Goal: Task Accomplishment & Management: Use online tool/utility

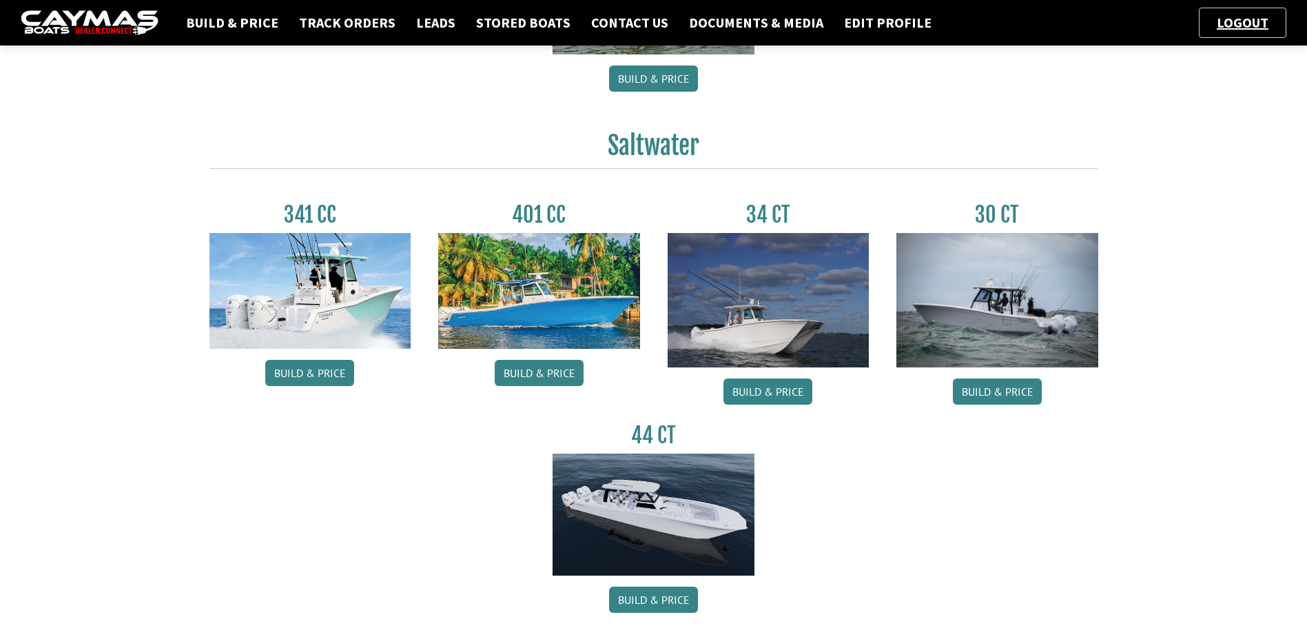
scroll to position [620, 0]
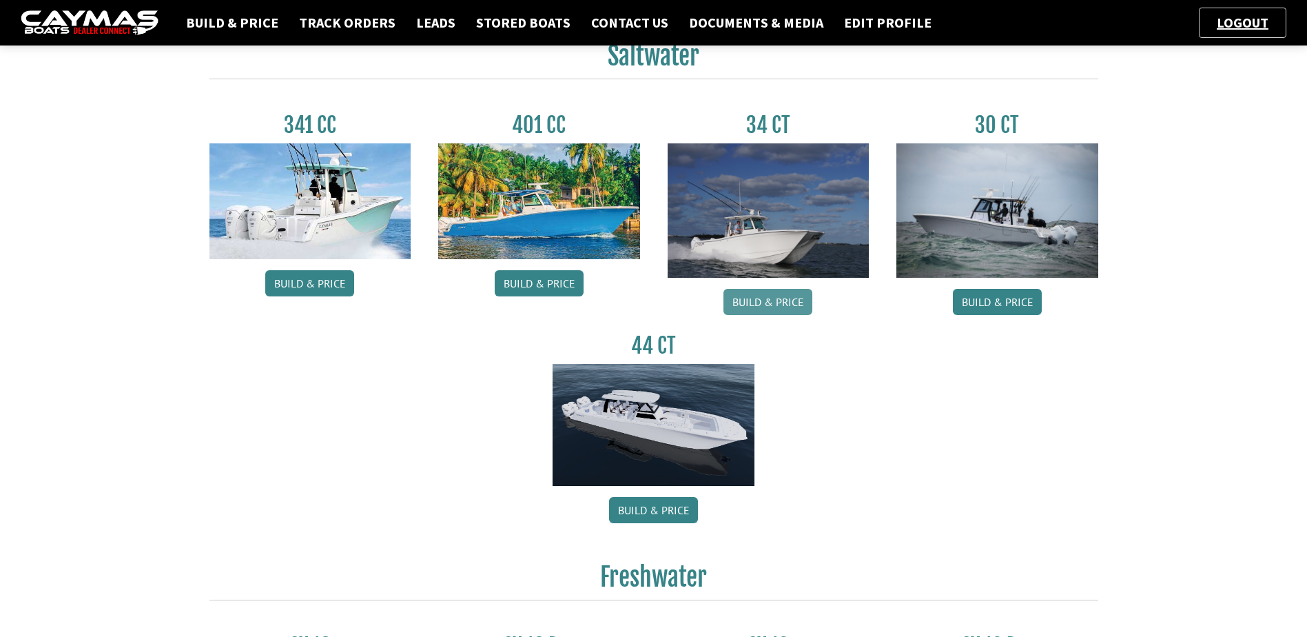
click at [782, 307] on link "Build & Price" at bounding box center [768, 302] width 89 height 26
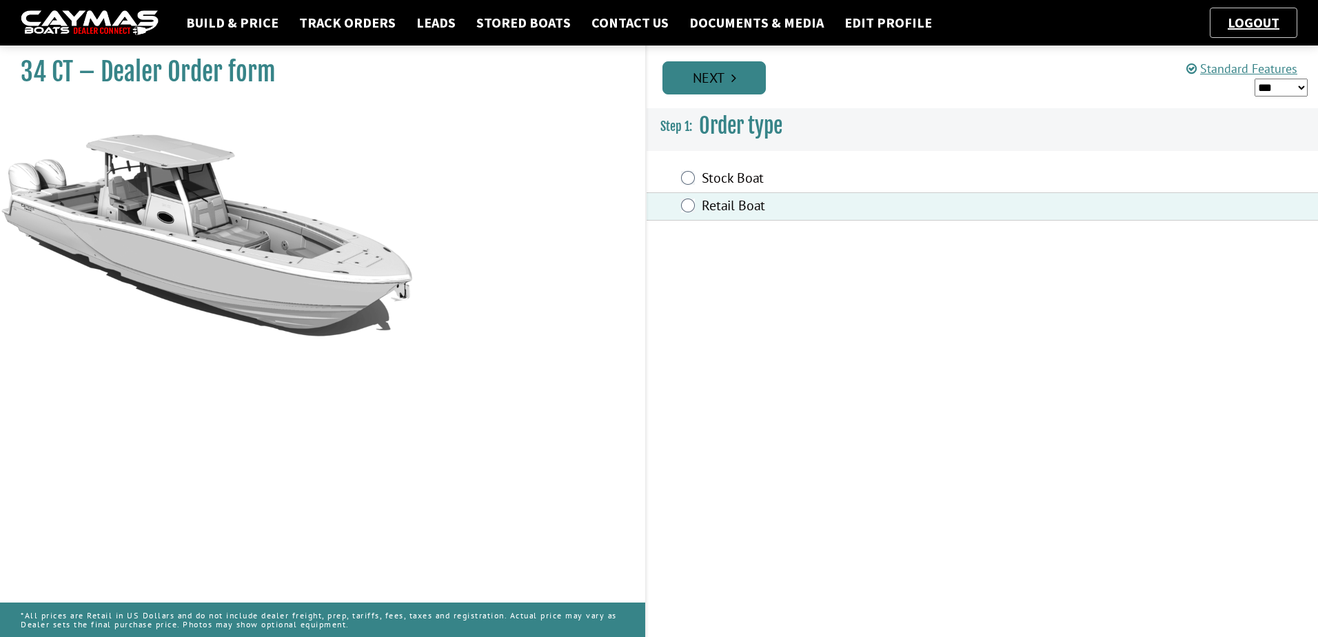
click at [728, 81] on link "Next" at bounding box center [713, 77] width 103 height 33
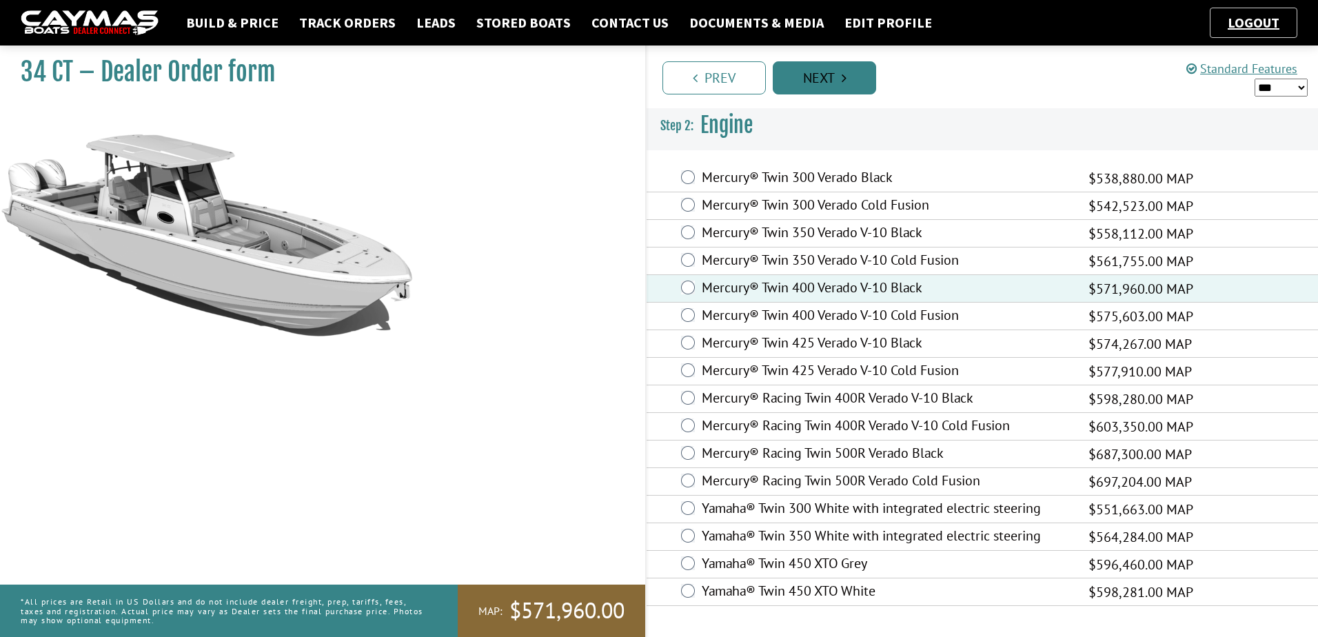
click at [822, 79] on link "Next" at bounding box center [824, 77] width 103 height 33
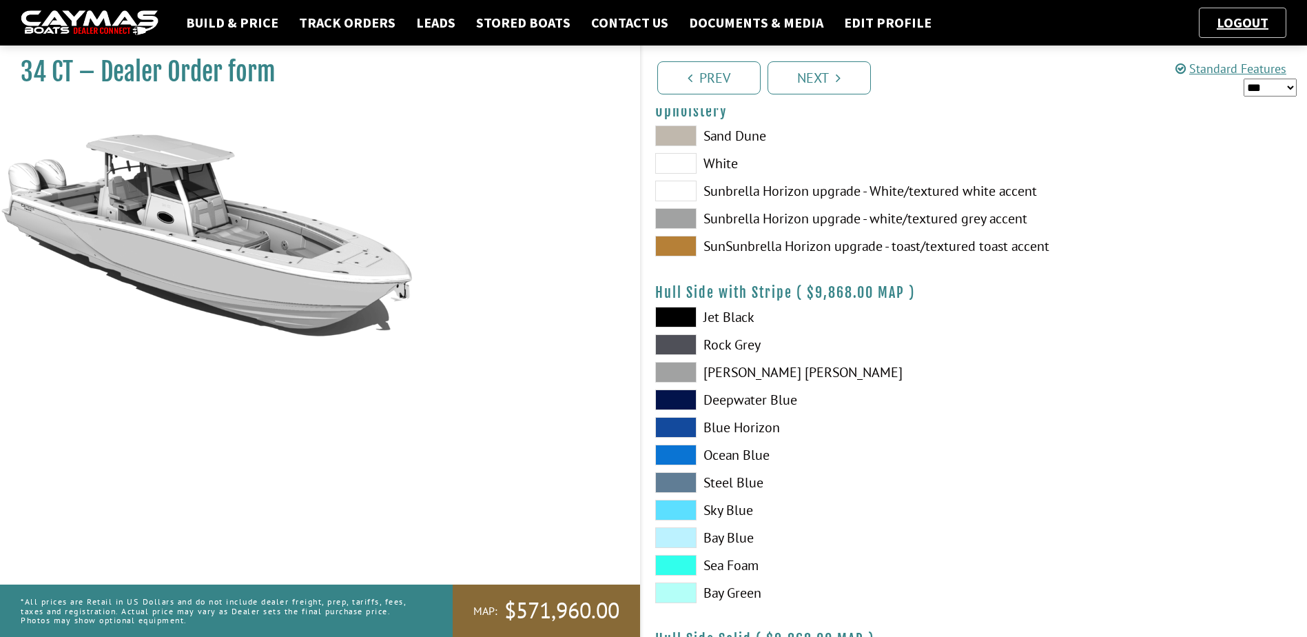
scroll to position [138, 0]
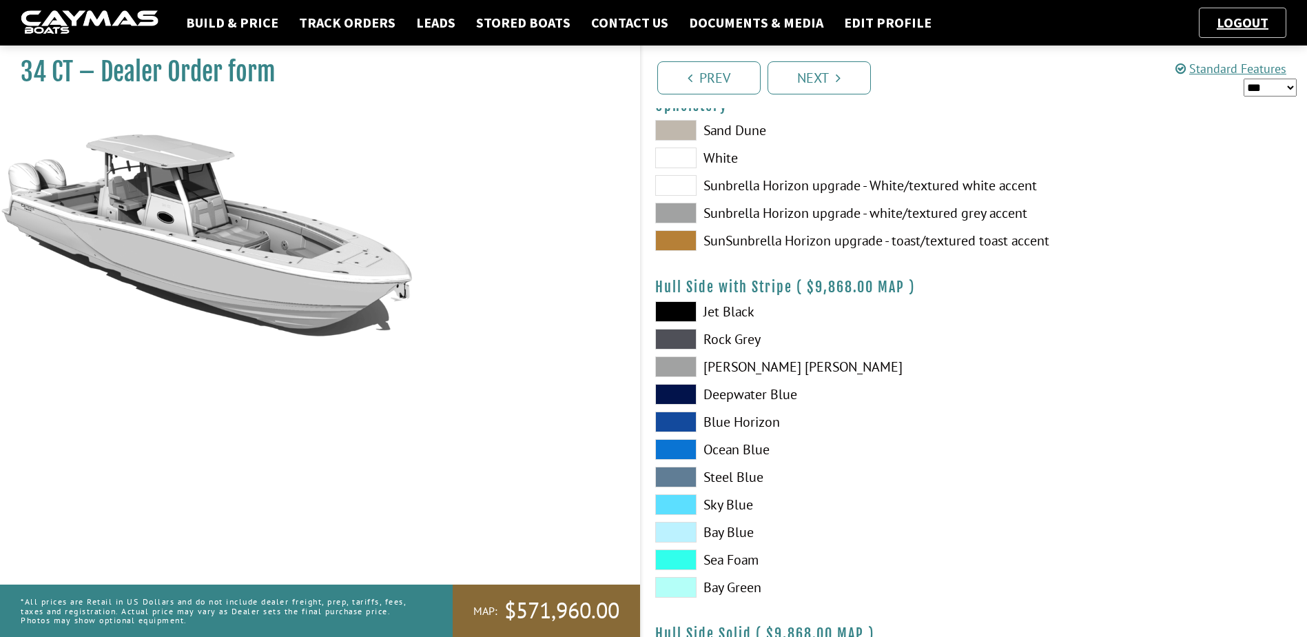
click at [668, 534] on span at bounding box center [675, 532] width 41 height 21
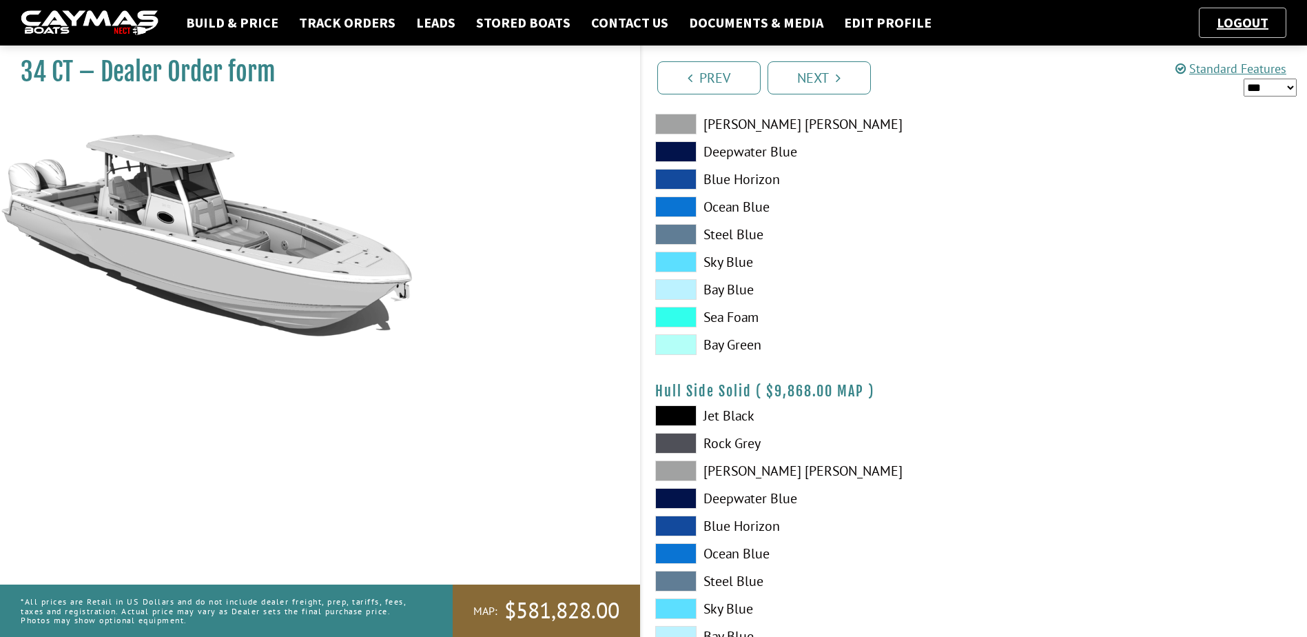
scroll to position [413, 0]
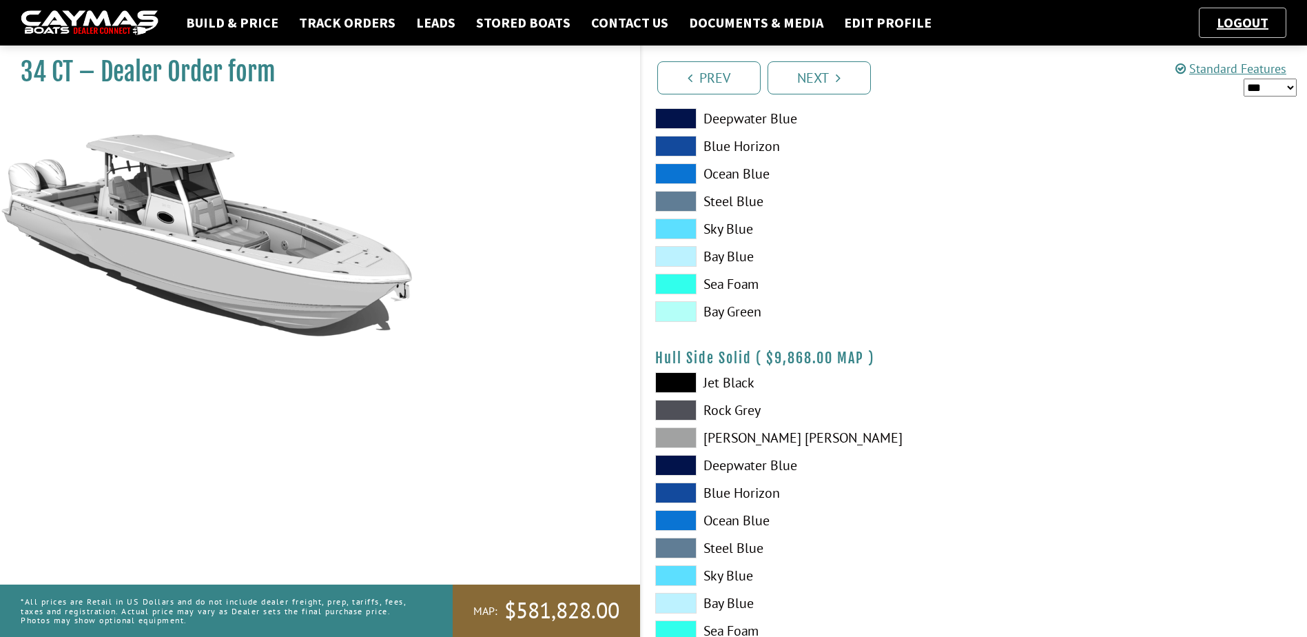
click at [682, 600] on span at bounding box center [675, 603] width 41 height 21
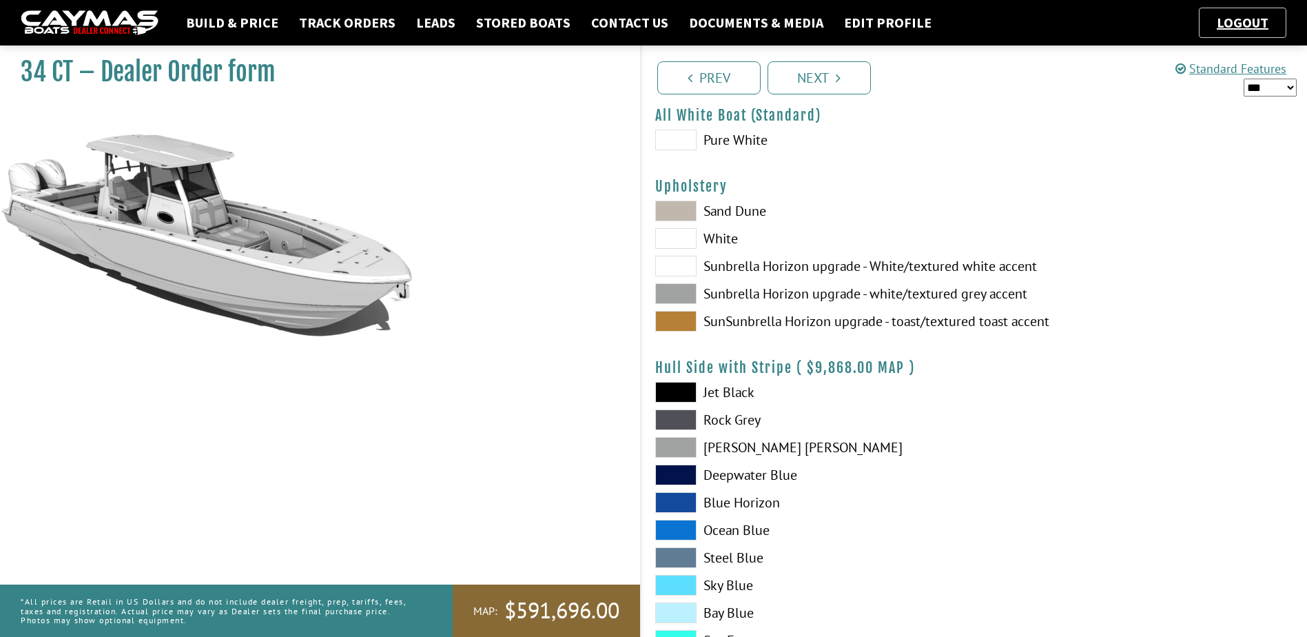
scroll to position [0, 0]
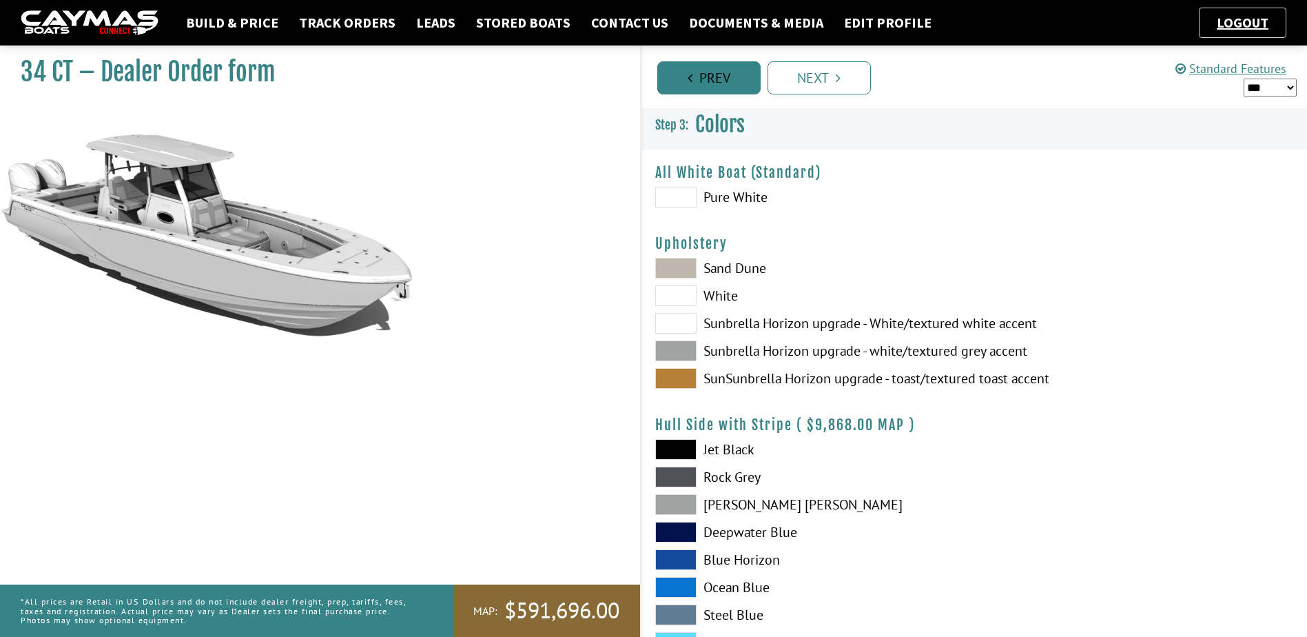
click at [686, 68] on link "Prev" at bounding box center [708, 77] width 103 height 33
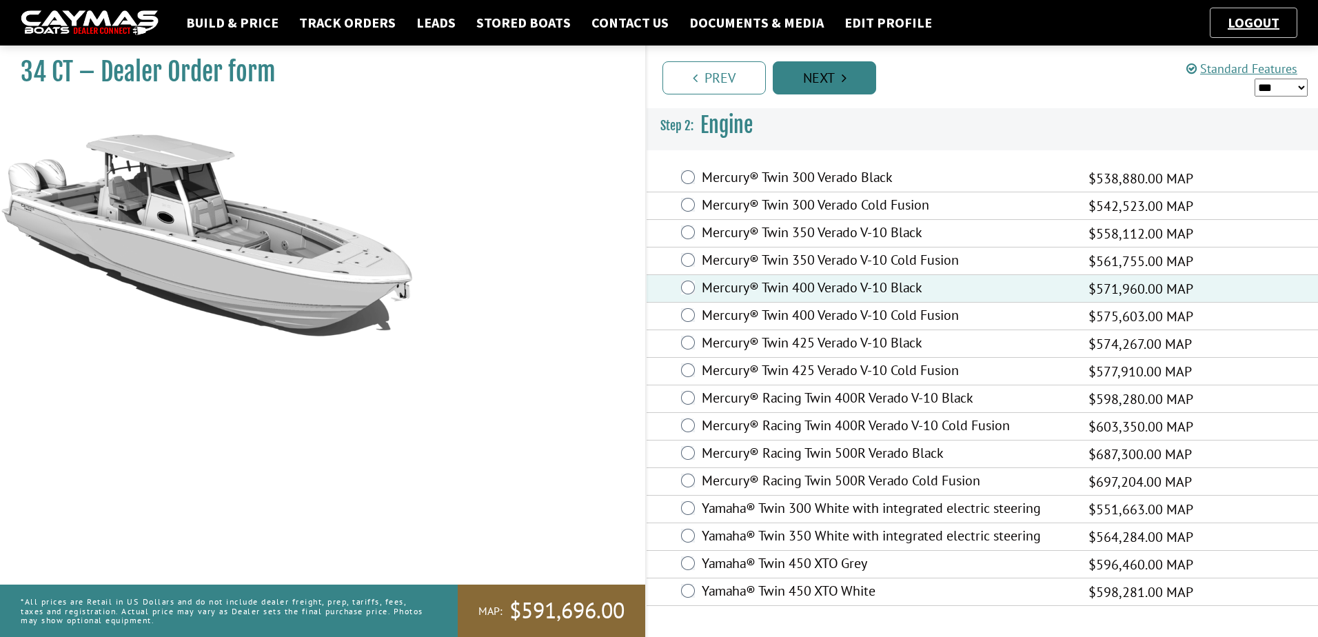
click at [829, 77] on link "Next" at bounding box center [824, 77] width 103 height 33
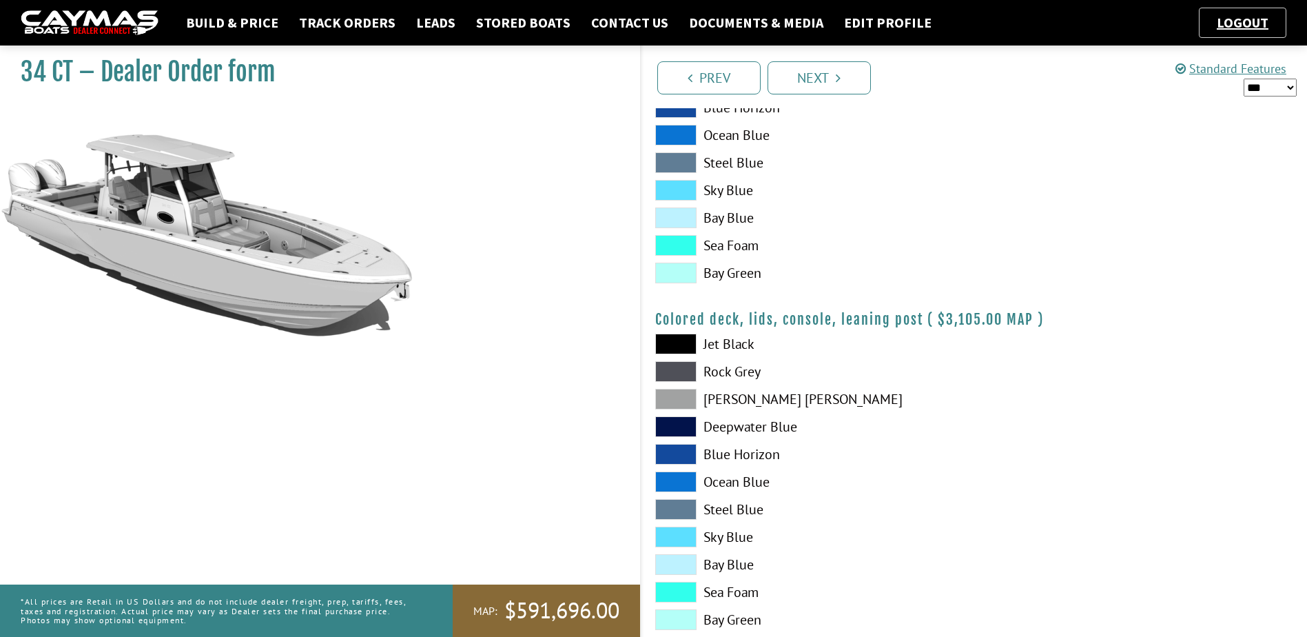
scroll to position [1525, 0]
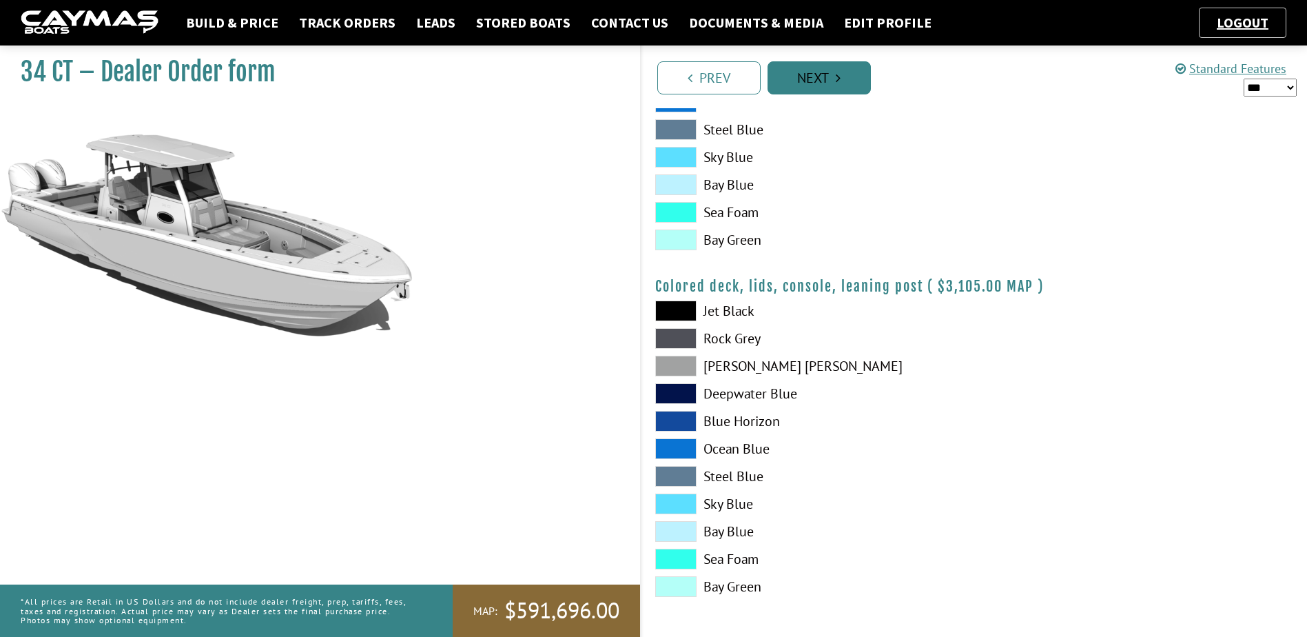
click at [808, 83] on link "Next" at bounding box center [819, 77] width 103 height 33
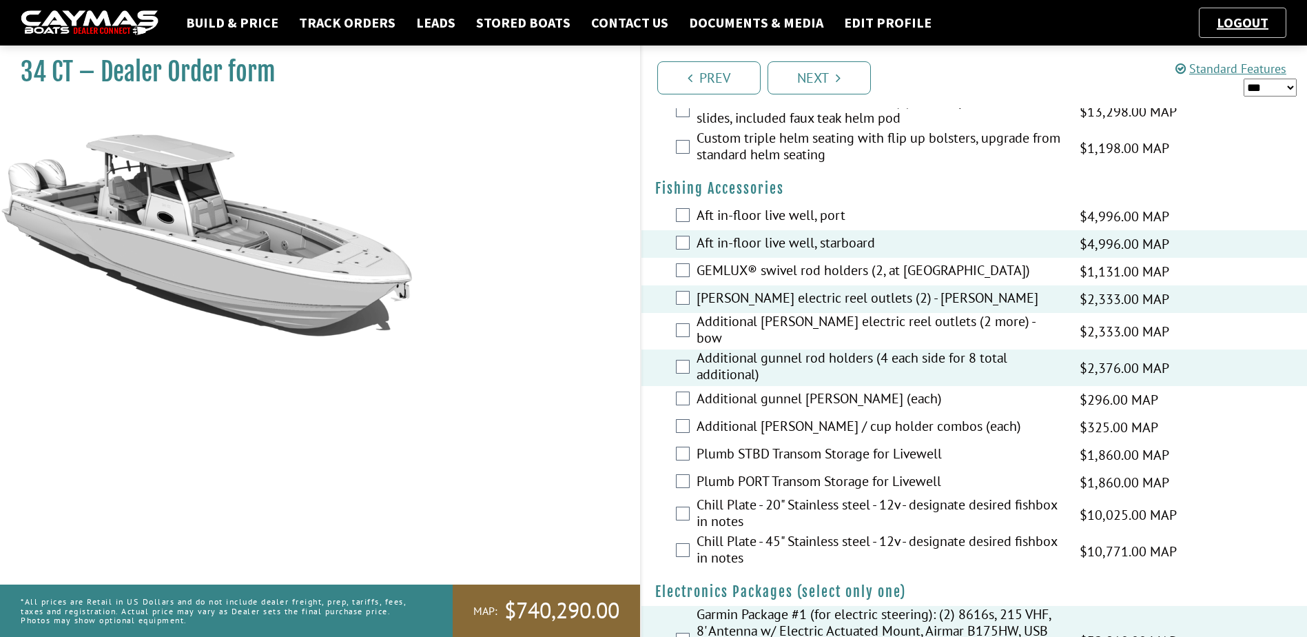
scroll to position [730, 0]
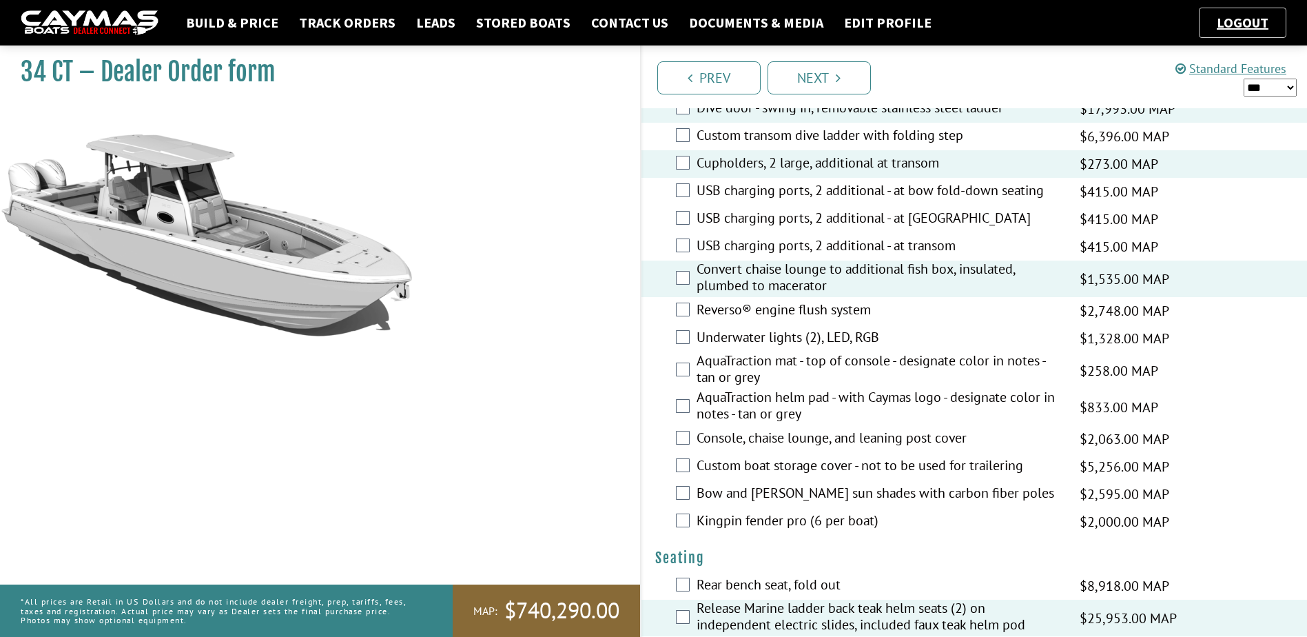
click at [642, 321] on div "Reverso® engine flush system $2,748.00 MAP $2,748.00 MSRP $1,649.00 $2,061.00" at bounding box center [975, 311] width 666 height 28
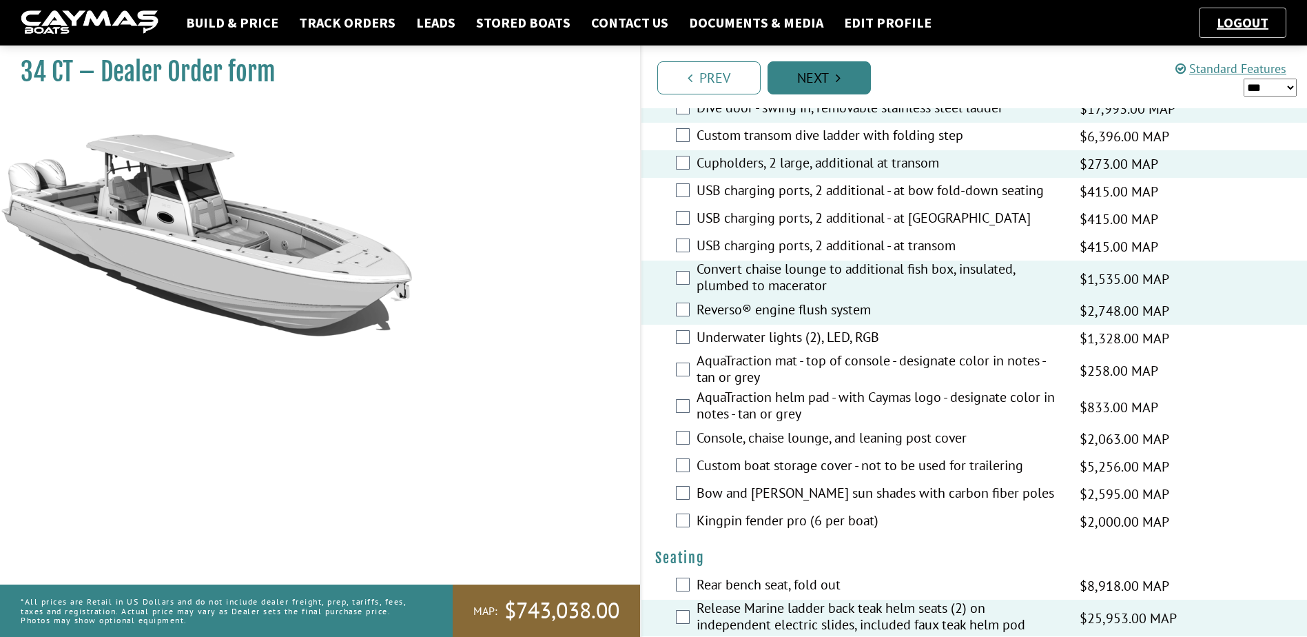
click at [844, 87] on link "Next" at bounding box center [819, 77] width 103 height 33
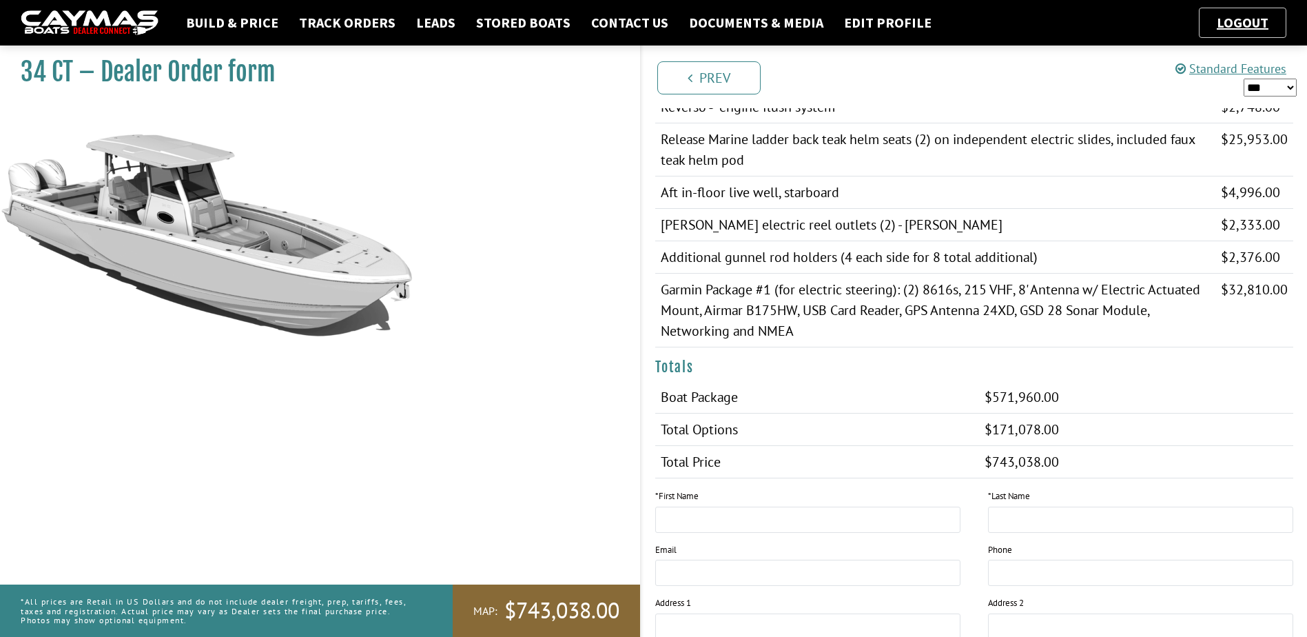
scroll to position [696, 0]
